Goal: Book appointment/travel/reservation

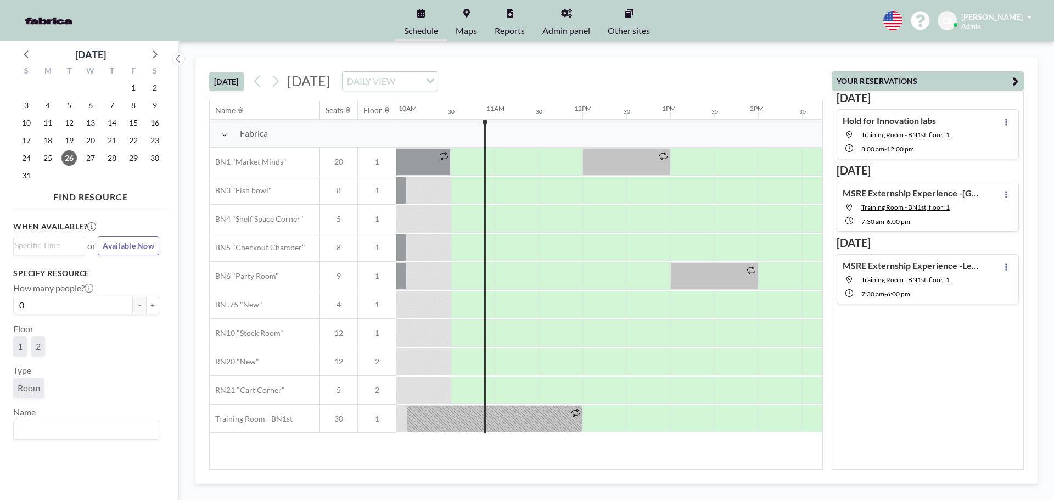
scroll to position [0, 878]
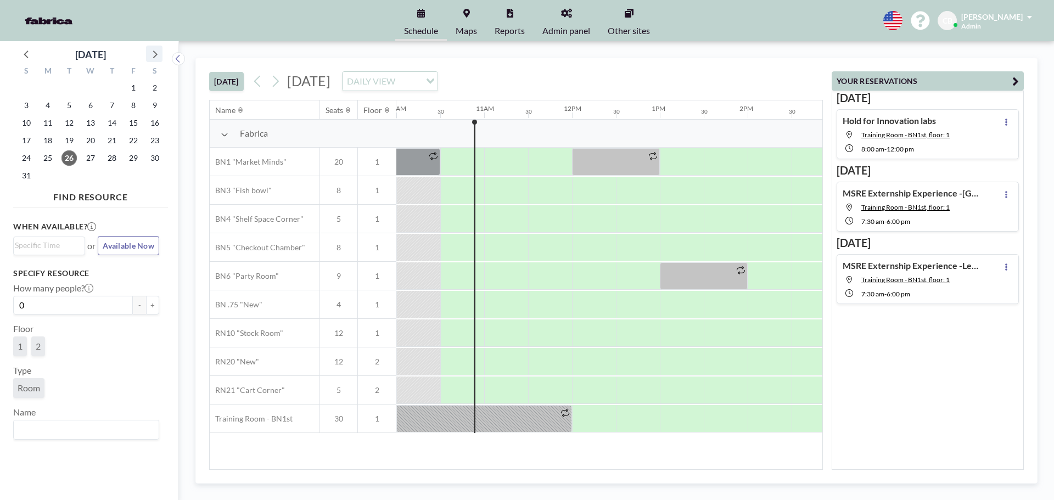
click at [154, 59] on icon at bounding box center [154, 54] width 14 height 14
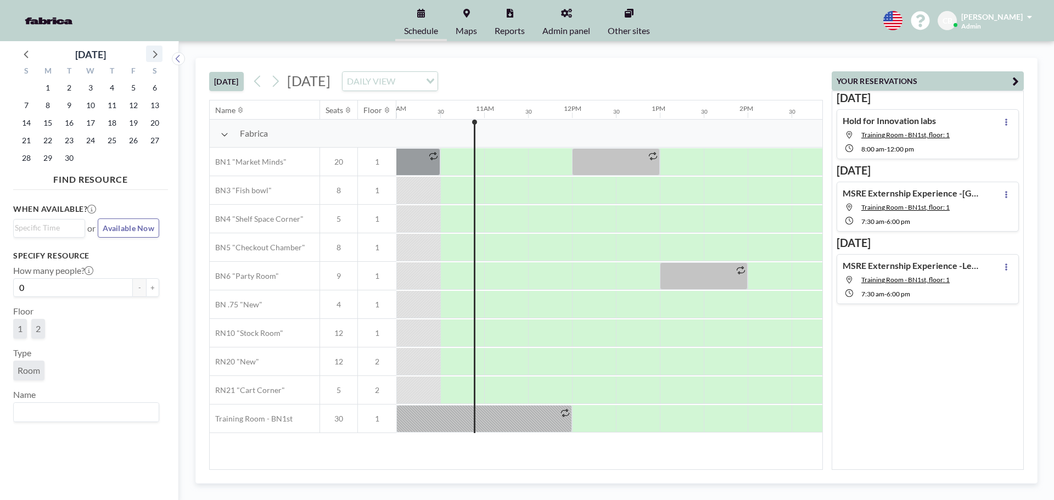
click at [154, 59] on icon at bounding box center [154, 54] width 14 height 14
click at [44, 105] on span "6" at bounding box center [47, 105] width 15 height 15
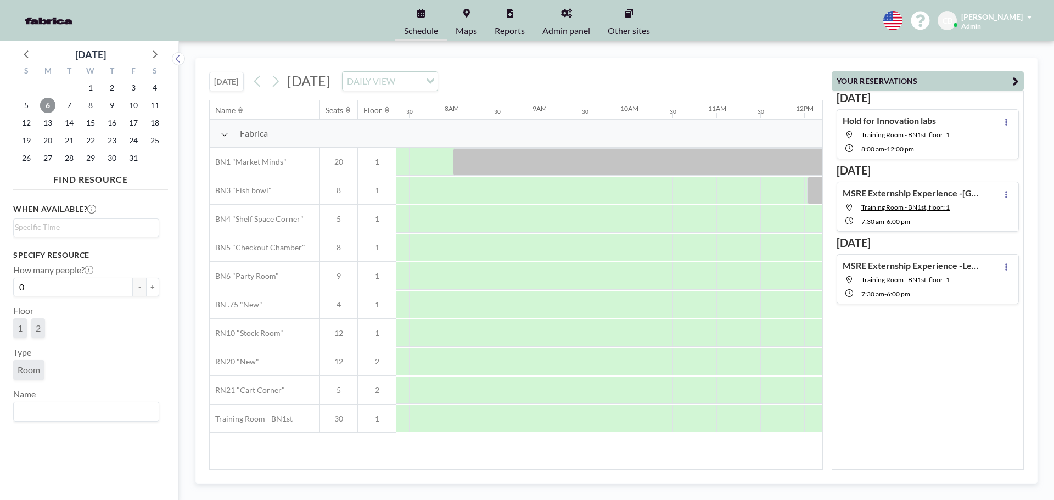
scroll to position [0, 659]
click at [89, 110] on span "8" at bounding box center [90, 105] width 15 height 15
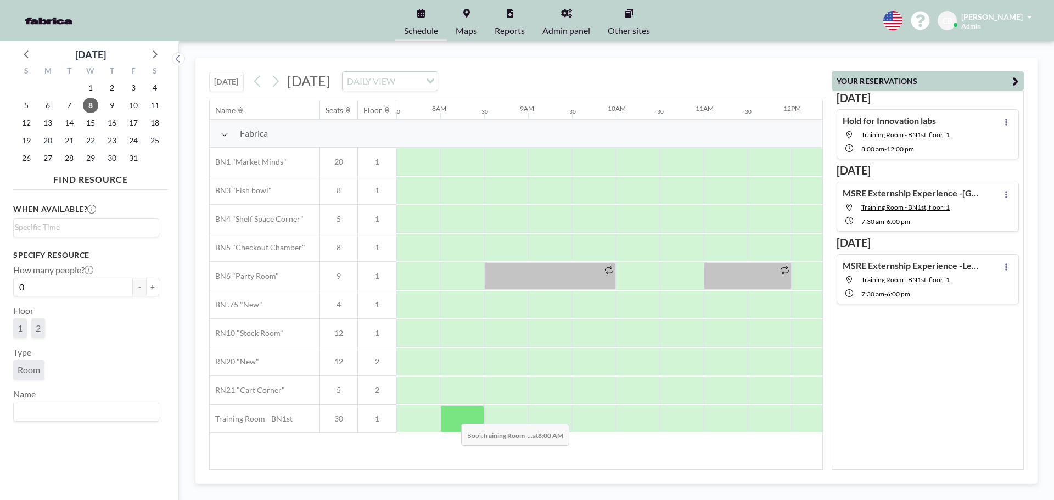
click at [452, 416] on div at bounding box center [462, 418] width 44 height 27
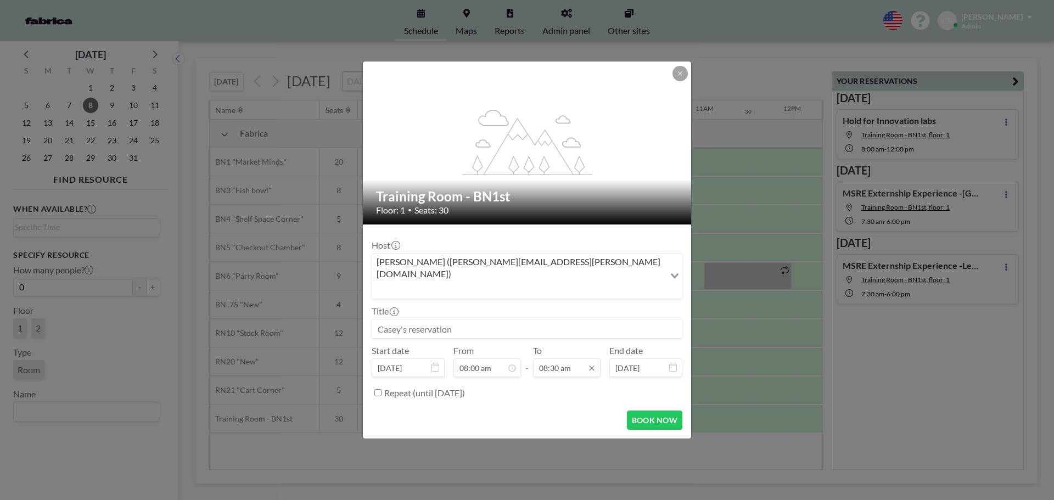
scroll to position [313, 0]
click at [556, 358] on input "08:30 am" at bounding box center [567, 367] width 68 height 19
click at [525, 293] on div "05:00 pm" at bounding box center [541, 303] width 128 height 20
type input "05:00 pm"
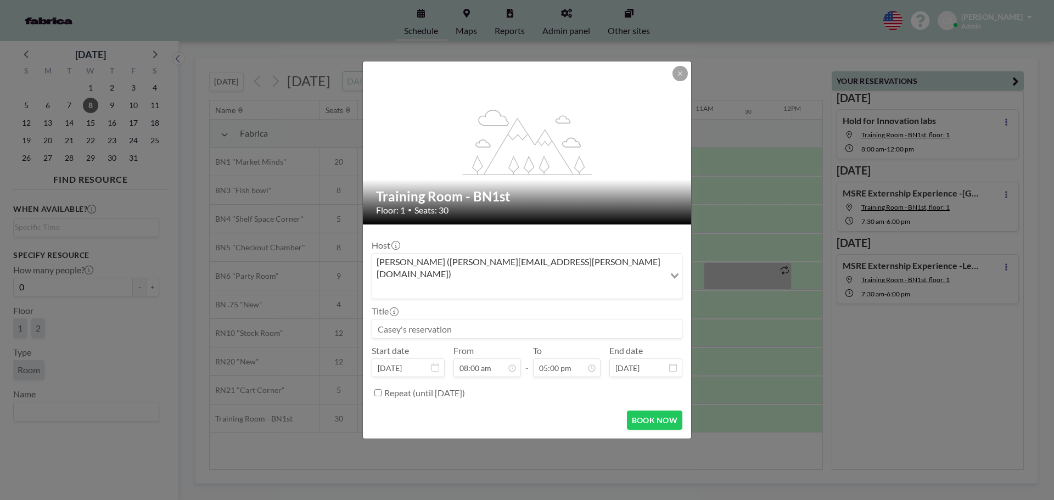
scroll to position [313, 0]
click at [468, 320] on input at bounding box center [527, 329] width 310 height 19
type input "Core Power Yoga"
click at [648, 412] on button "BOOK NOW" at bounding box center [654, 420] width 55 height 19
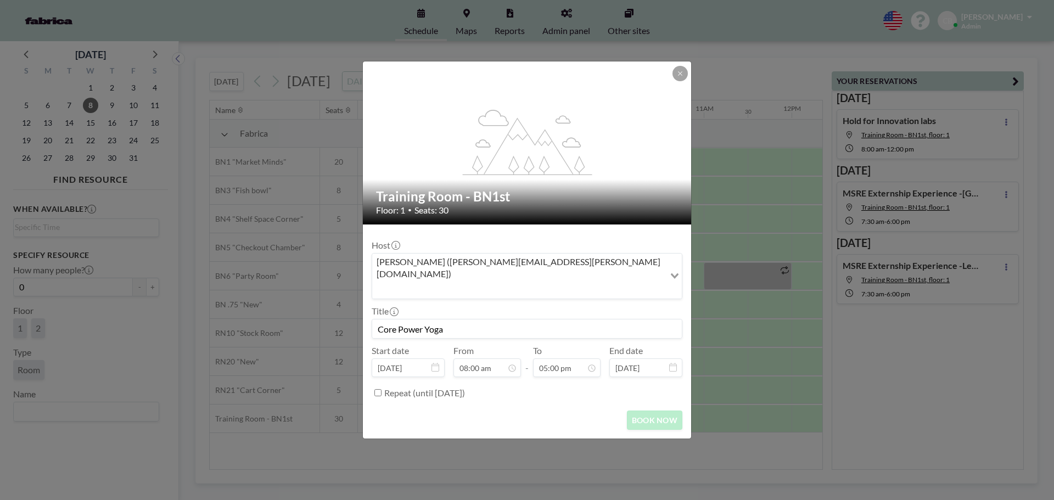
scroll to position [0, 0]
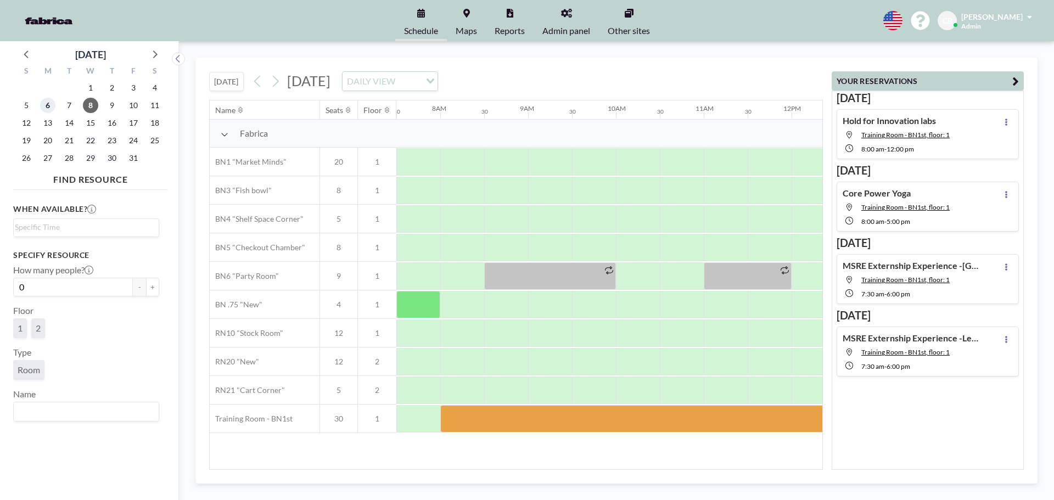
click at [49, 104] on span "6" at bounding box center [47, 105] width 15 height 15
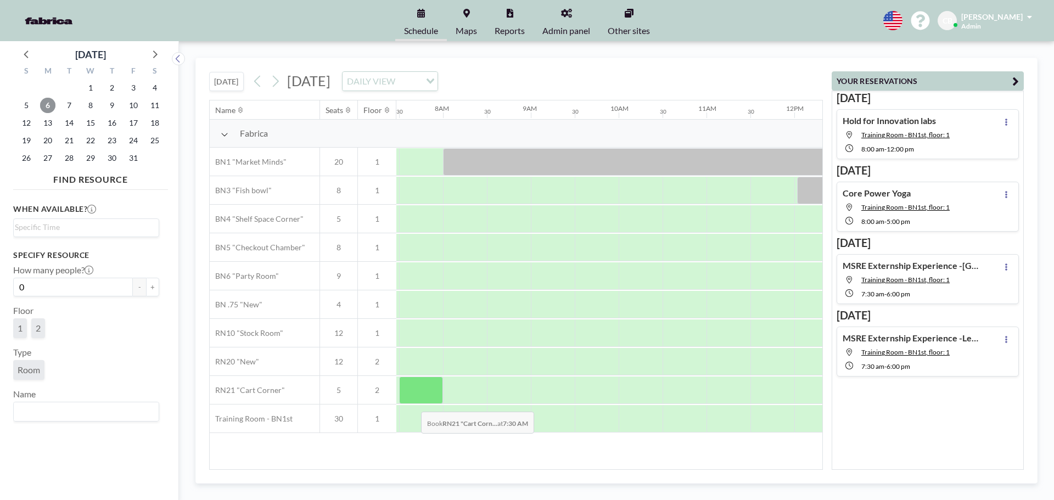
scroll to position [0, 659]
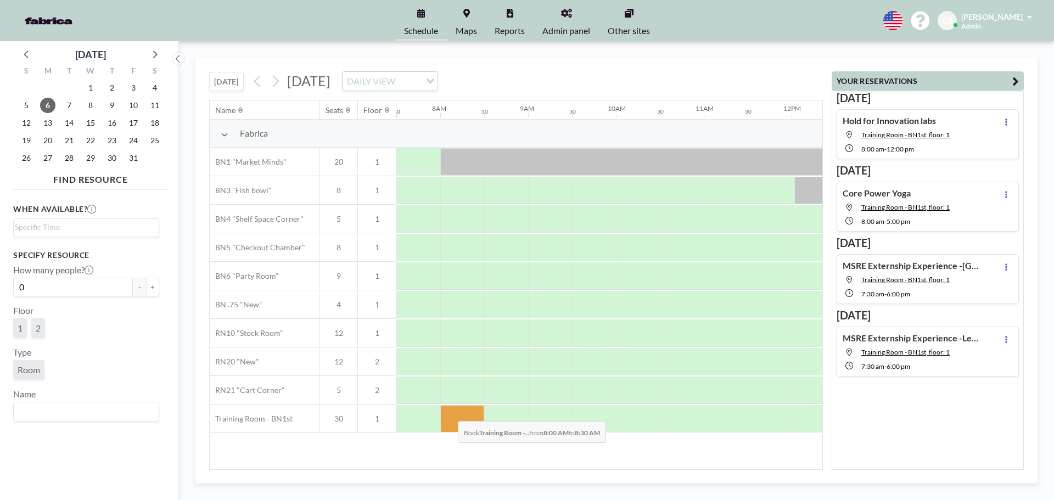
click at [449, 413] on div at bounding box center [462, 418] width 44 height 27
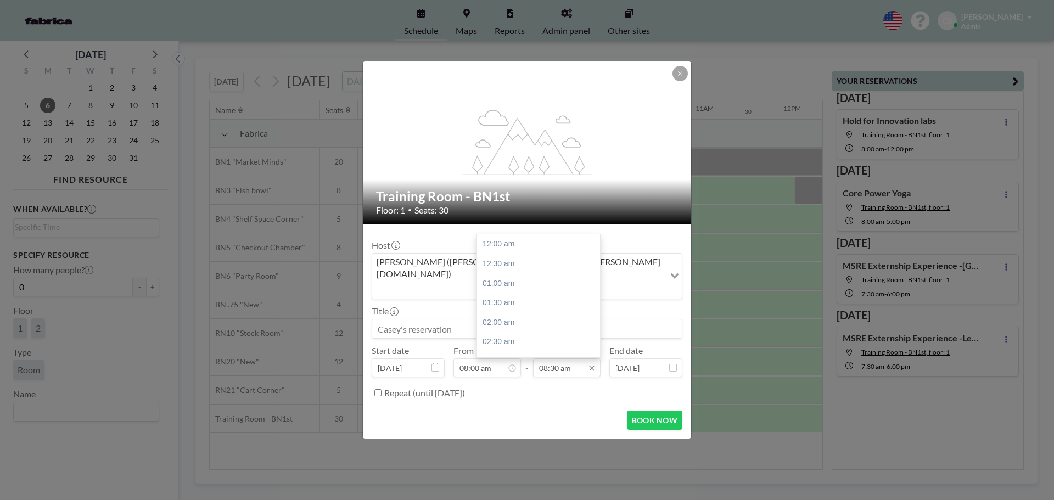
click at [551, 358] on input "08:30 am" at bounding box center [567, 367] width 68 height 19
click at [524, 238] on div "05:00 pm" at bounding box center [541, 248] width 128 height 20
type input "05:00 pm"
click at [475, 320] on input at bounding box center [527, 329] width 310 height 19
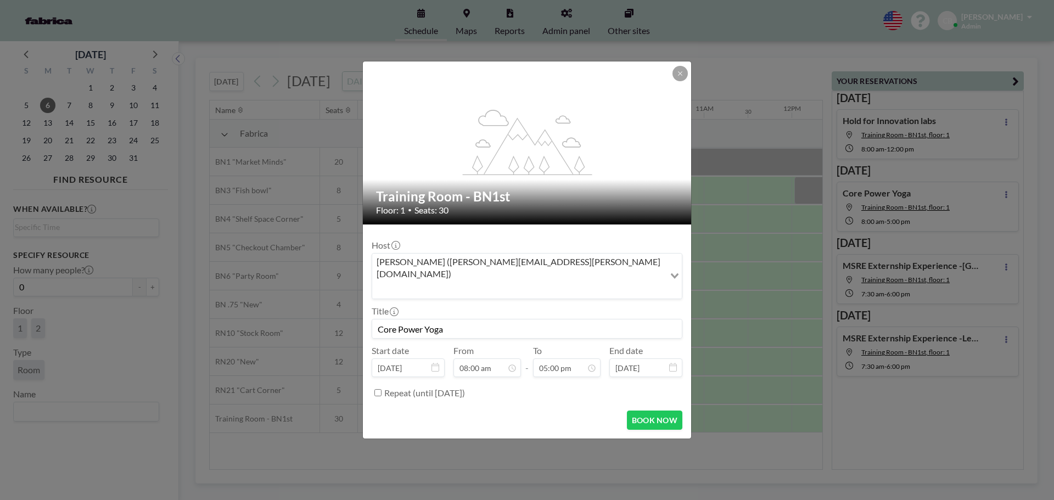
scroll to position [313, 0]
click at [641, 411] on button "BOOK NOW" at bounding box center [654, 420] width 55 height 19
type input "Core Power Yoga"
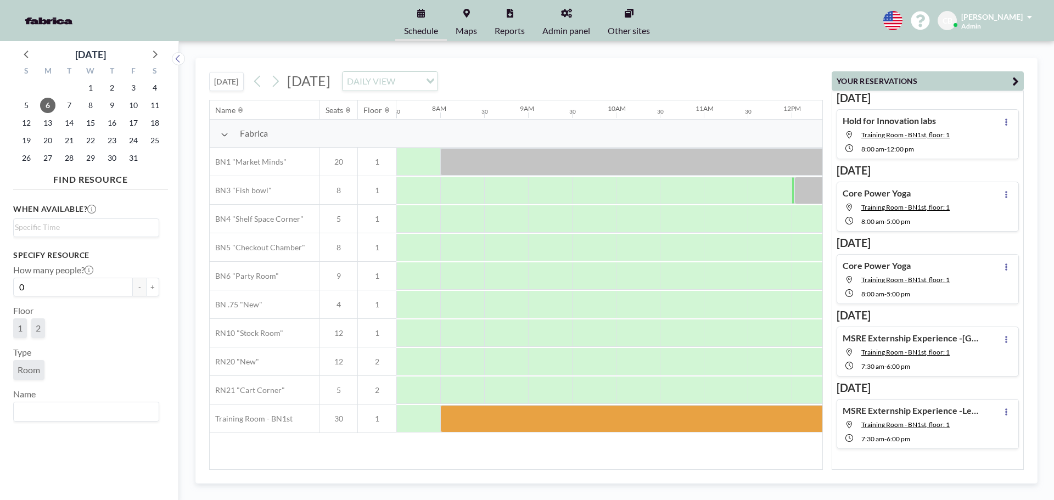
click at [566, 21] on link "Admin panel" at bounding box center [566, 20] width 65 height 41
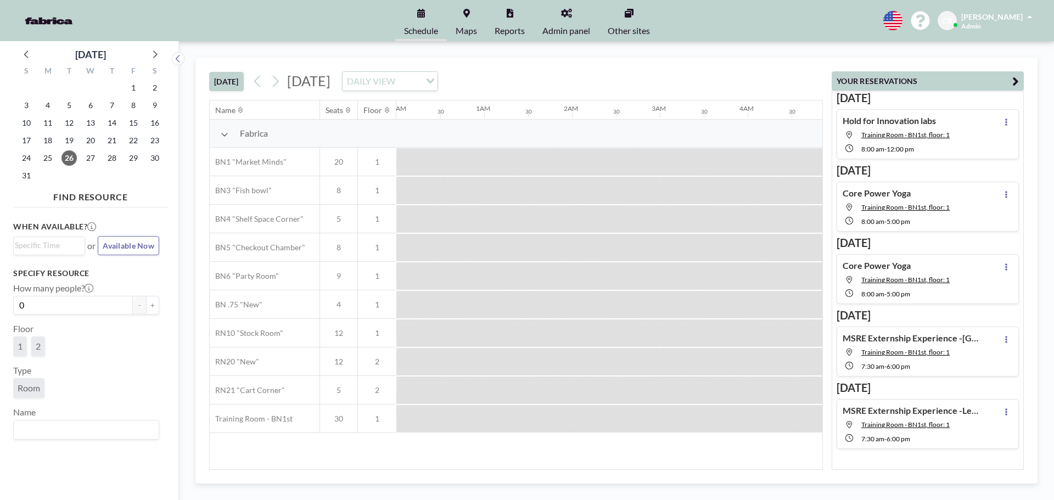
scroll to position [0, 659]
